Goal: Learn about a topic

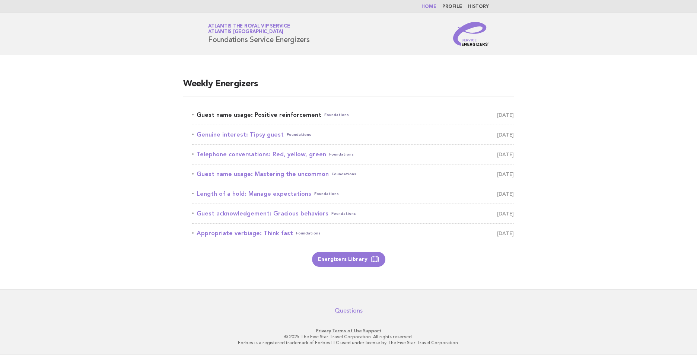
click at [264, 116] on link "Guest name usage: Positive reinforcement Foundations [DATE]" at bounding box center [353, 115] width 322 height 10
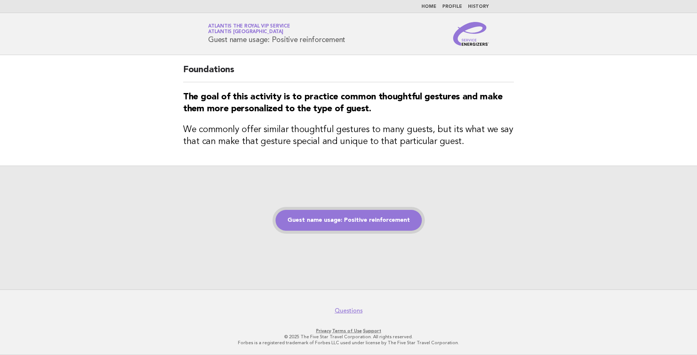
click at [388, 215] on link "Guest name usage: Positive reinforcement" at bounding box center [349, 220] width 146 height 21
drag, startPoint x: 386, startPoint y: 218, endPoint x: 392, endPoint y: 216, distance: 6.6
click at [386, 218] on link "Guest name usage: Positive reinforcement" at bounding box center [349, 220] width 146 height 21
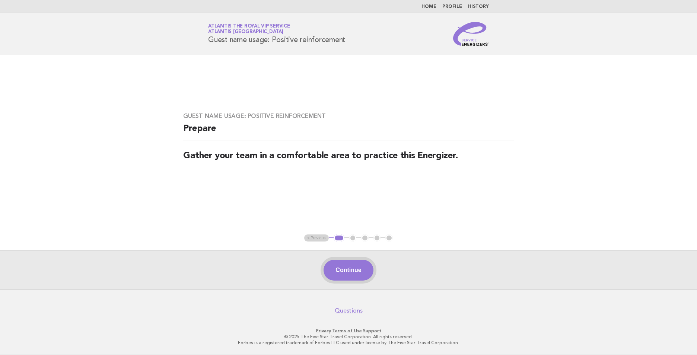
click at [353, 270] on button "Continue" at bounding box center [349, 270] width 50 height 21
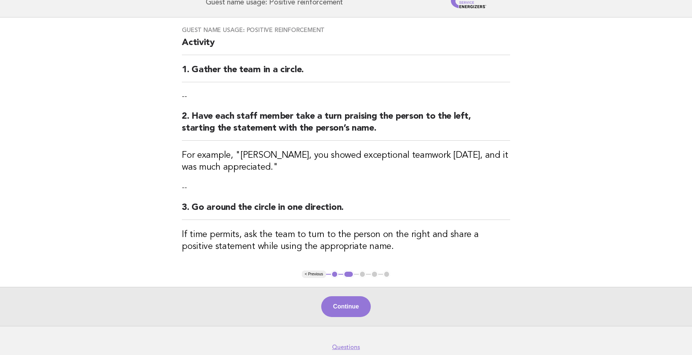
scroll to position [74, 0]
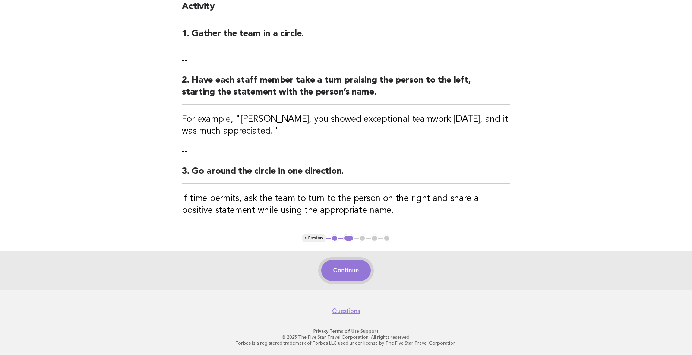
click at [351, 270] on button "Continue" at bounding box center [346, 270] width 50 height 21
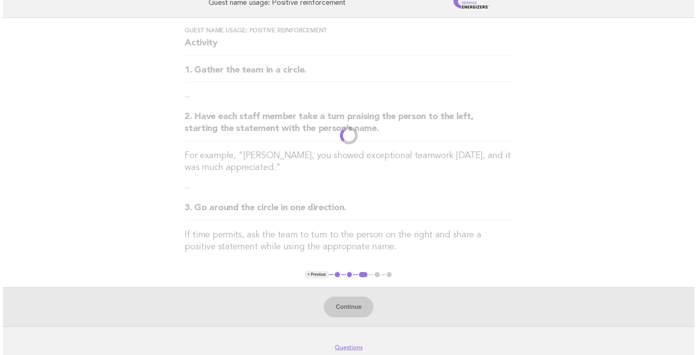
scroll to position [0, 0]
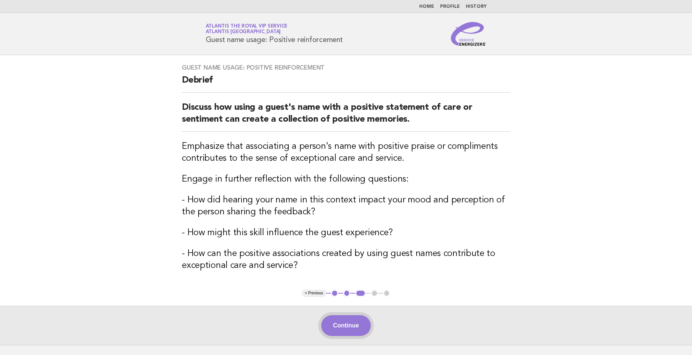
click at [353, 323] on button "Continue" at bounding box center [346, 326] width 50 height 21
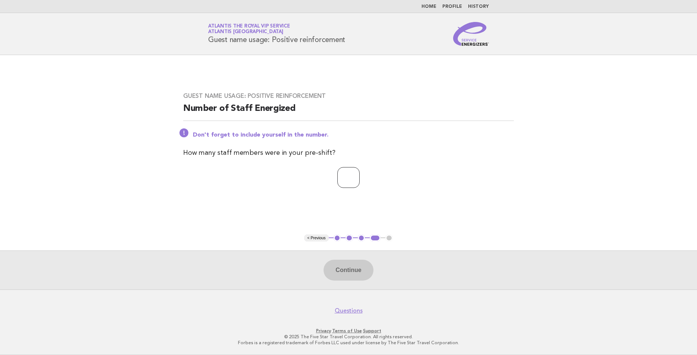
click at [351, 176] on input "number" at bounding box center [349, 177] width 22 height 21
type input "*"
click at [345, 270] on button "Continue" at bounding box center [349, 270] width 50 height 21
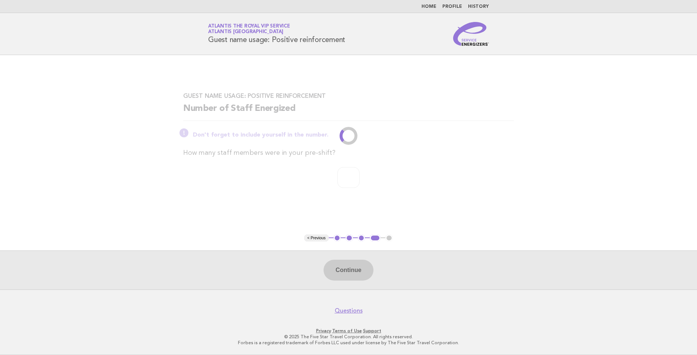
click at [347, 270] on div "Continue" at bounding box center [348, 270] width 697 height 39
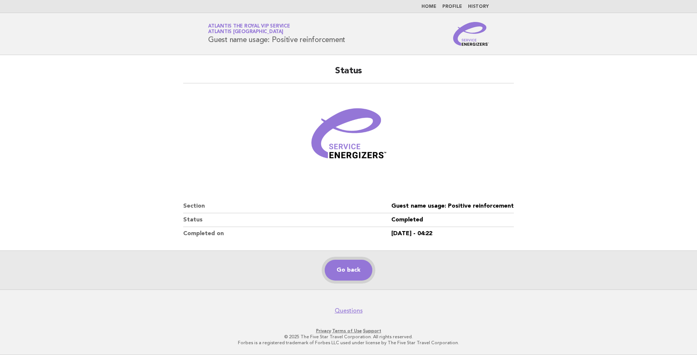
click at [357, 267] on link "Go back" at bounding box center [349, 270] width 48 height 21
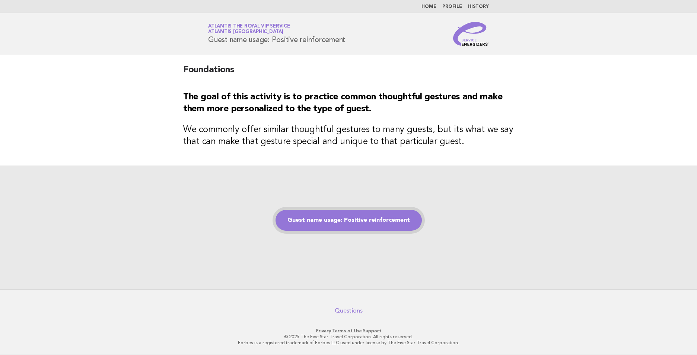
click at [343, 219] on link "Guest name usage: Positive reinforcement" at bounding box center [349, 220] width 146 height 21
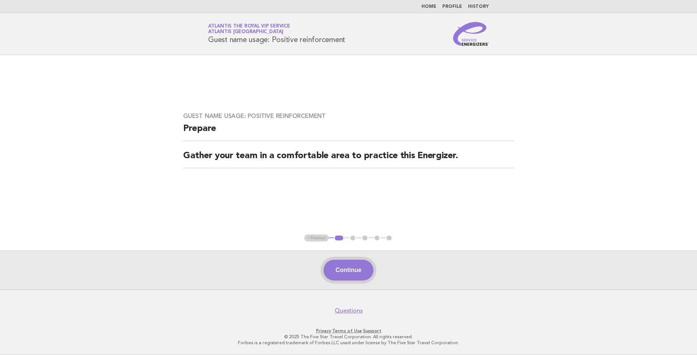
click at [352, 269] on button "Continue" at bounding box center [349, 270] width 50 height 21
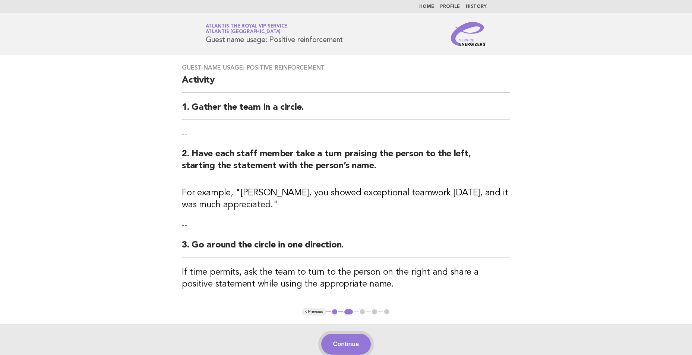
click at [355, 343] on button "Continue" at bounding box center [346, 344] width 50 height 21
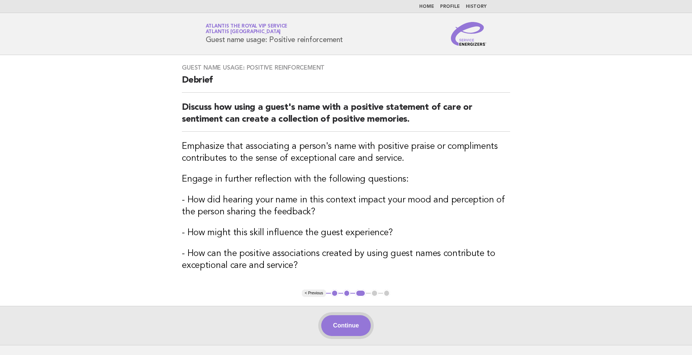
click at [342, 330] on button "Continue" at bounding box center [346, 326] width 50 height 21
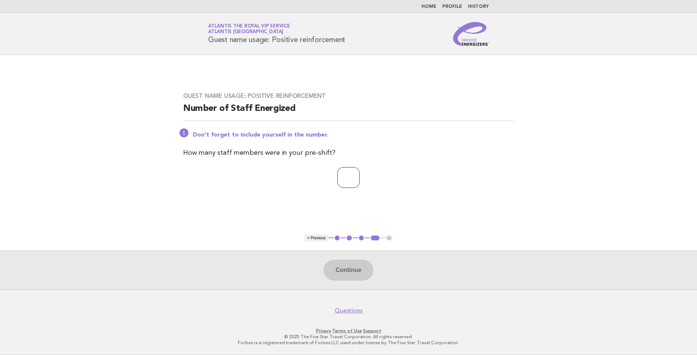
click at [338, 169] on input "number" at bounding box center [349, 177] width 22 height 21
type input "*"
click at [356, 276] on button "Continue" at bounding box center [349, 270] width 50 height 21
